Goal: Task Accomplishment & Management: Use online tool/utility

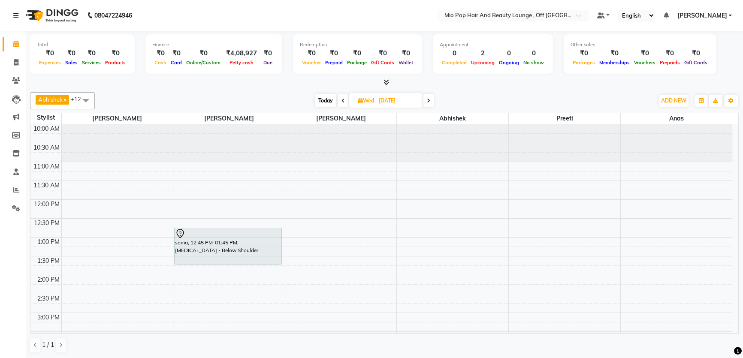
click at [339, 100] on span at bounding box center [343, 100] width 10 height 13
type input "02-09-2025"
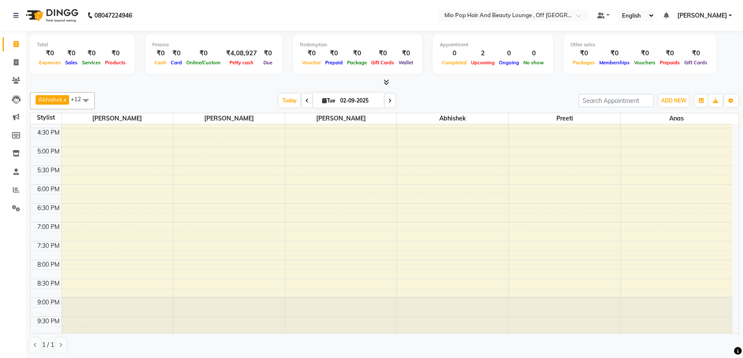
scroll to position [8, 0]
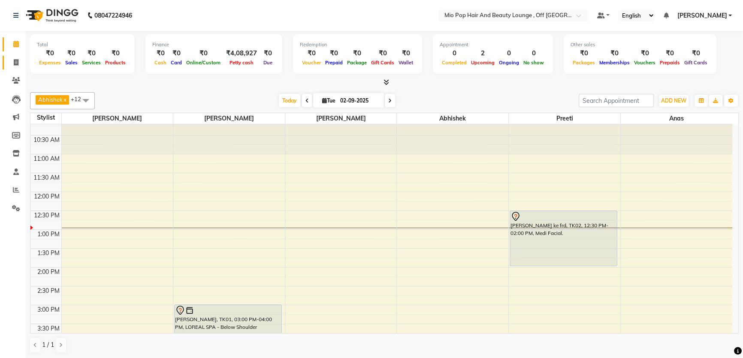
click at [14, 56] on link "Invoice" at bounding box center [13, 63] width 21 height 14
select select "6567"
select select "service"
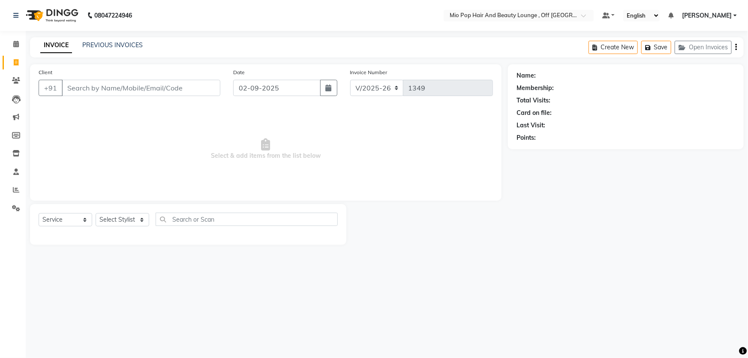
click at [117, 82] on input "Client" at bounding box center [141, 88] width 159 height 16
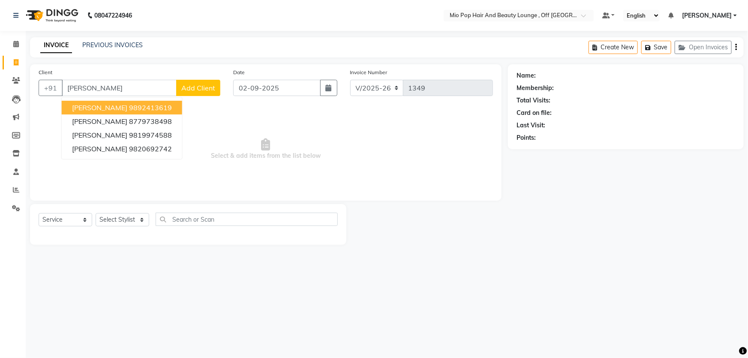
click at [129, 109] on ngb-highlight "9892413619" at bounding box center [150, 107] width 43 height 9
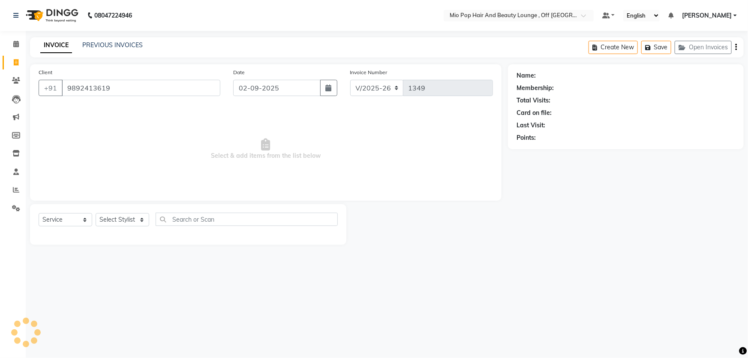
type input "9892413619"
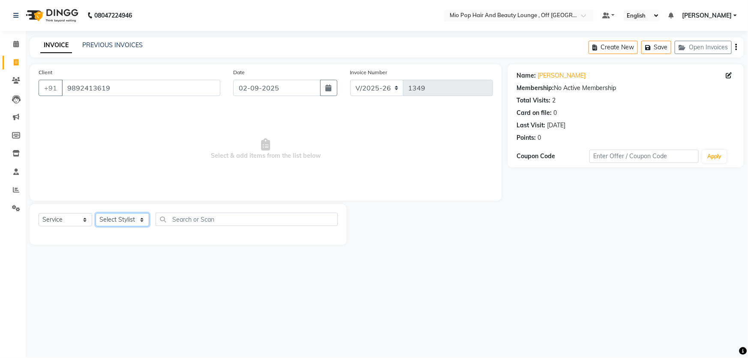
drag, startPoint x: 123, startPoint y: 219, endPoint x: 119, endPoint y: 225, distance: 6.9
click at [122, 218] on select "Select Stylist Abhishek anas [PERSON_NAME] [PERSON_NAME] [PERSON_NAME] preeti […" at bounding box center [123, 219] width 54 height 13
select select "55180"
click at [96, 213] on select "Select Stylist Abhishek anas [PERSON_NAME] [PERSON_NAME] [PERSON_NAME] preeti […" at bounding box center [123, 219] width 54 height 13
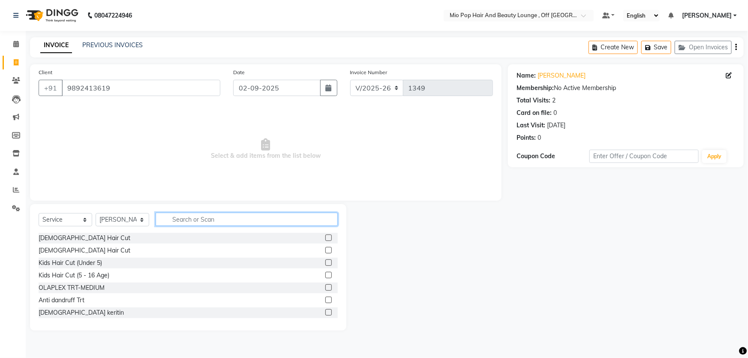
click at [192, 218] on input "text" at bounding box center [247, 219] width 182 height 13
type input "wash"
click at [326, 265] on label at bounding box center [329, 262] width 6 height 6
click at [326, 265] on input "checkbox" at bounding box center [329, 263] width 6 height 6
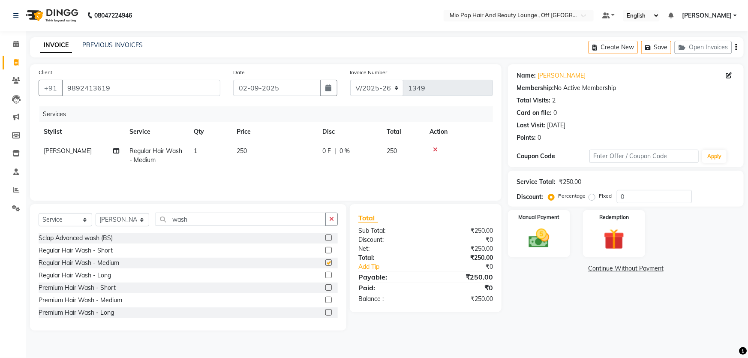
checkbox input "false"
click at [536, 253] on div "Manual Payment" at bounding box center [539, 233] width 65 height 49
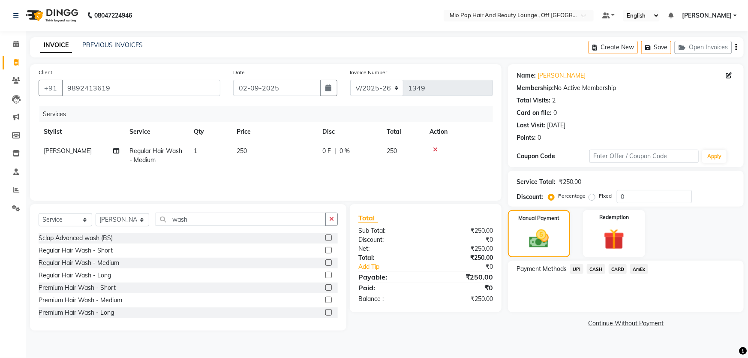
click at [596, 270] on span "CASH" at bounding box center [596, 269] width 18 height 10
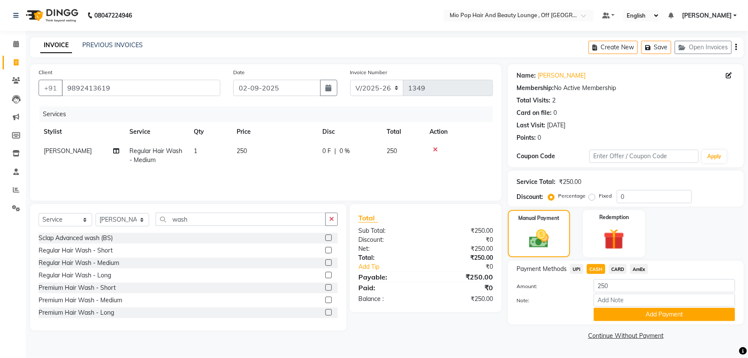
click at [577, 266] on span "UPI" at bounding box center [576, 269] width 13 height 10
click at [613, 310] on button "Add Payment" at bounding box center [665, 314] width 142 height 13
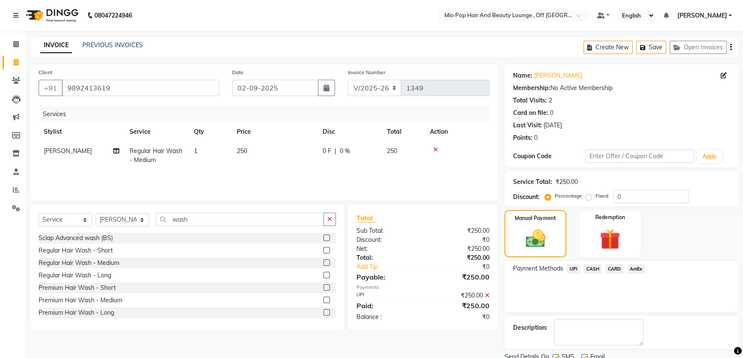
scroll to position [32, 0]
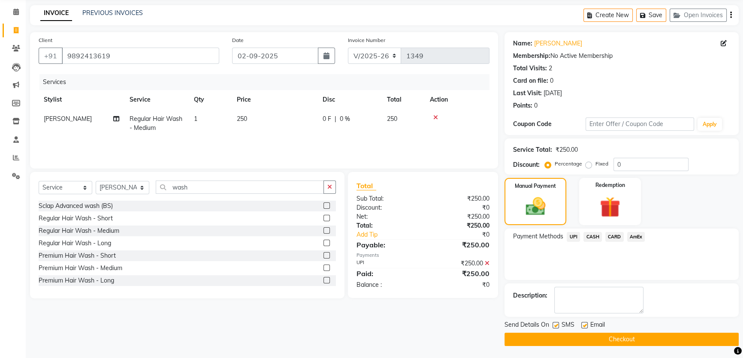
click at [626, 342] on button "Checkout" at bounding box center [621, 339] width 234 height 13
